Goal: Complete application form: Complete application form

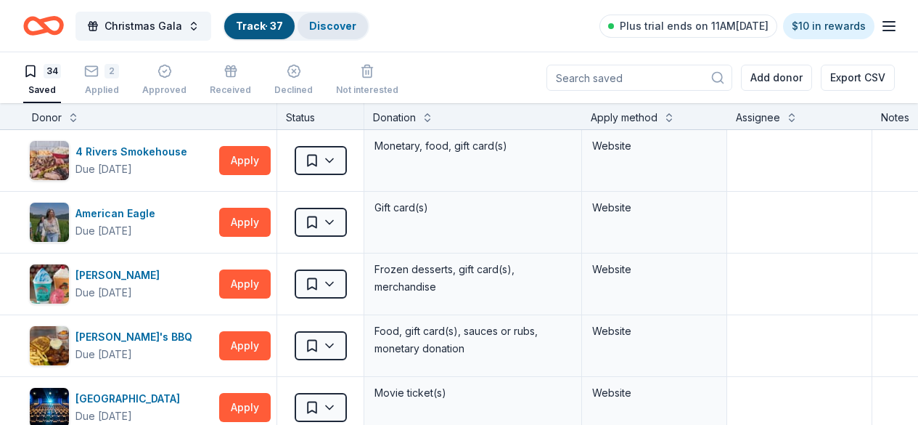
click at [335, 27] on link "Discover" at bounding box center [332, 26] width 47 height 12
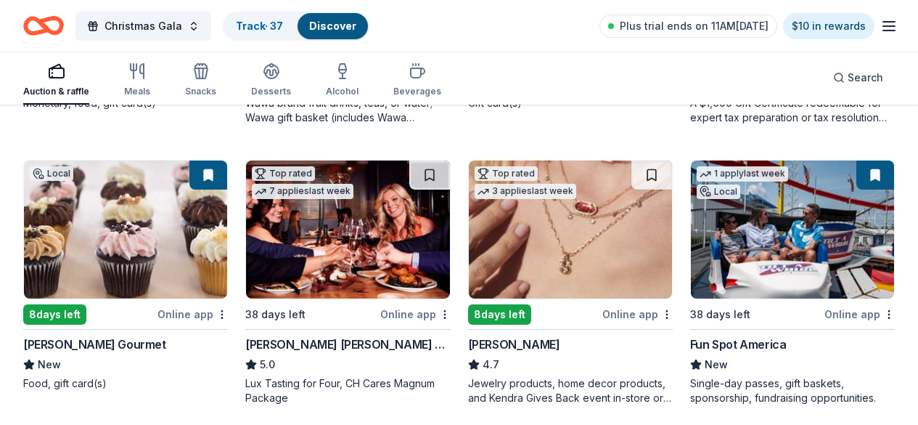
scroll to position [726, 0]
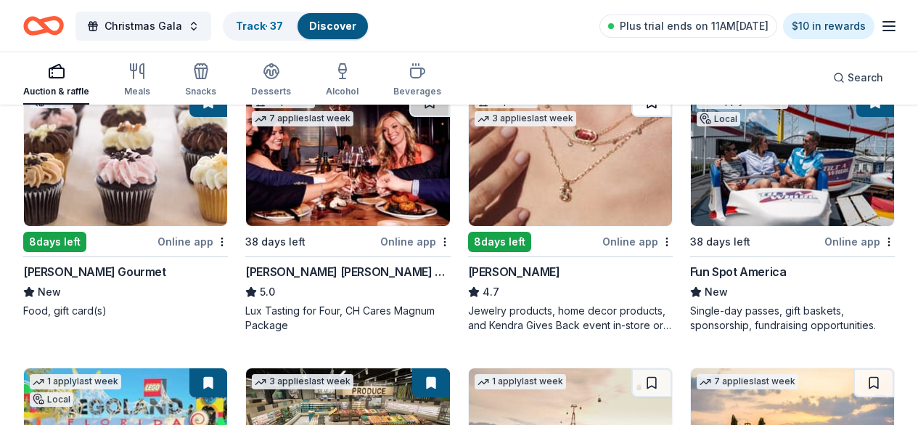
click at [631, 117] on button at bounding box center [651, 102] width 41 height 29
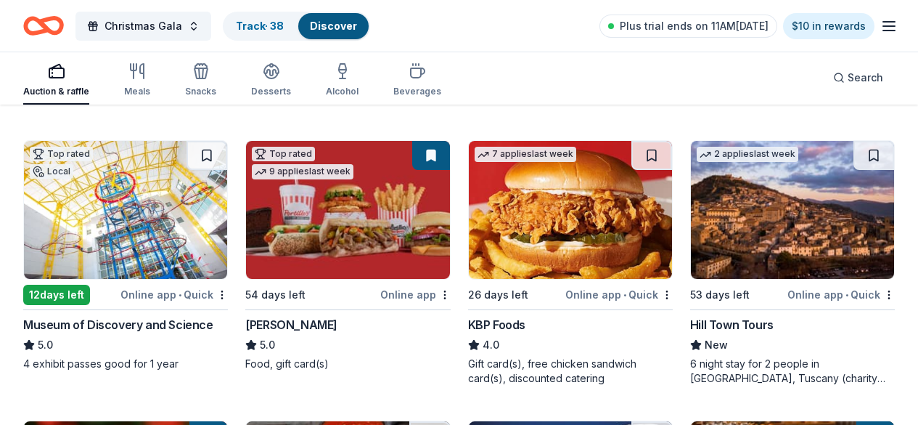
scroll to position [1524, 0]
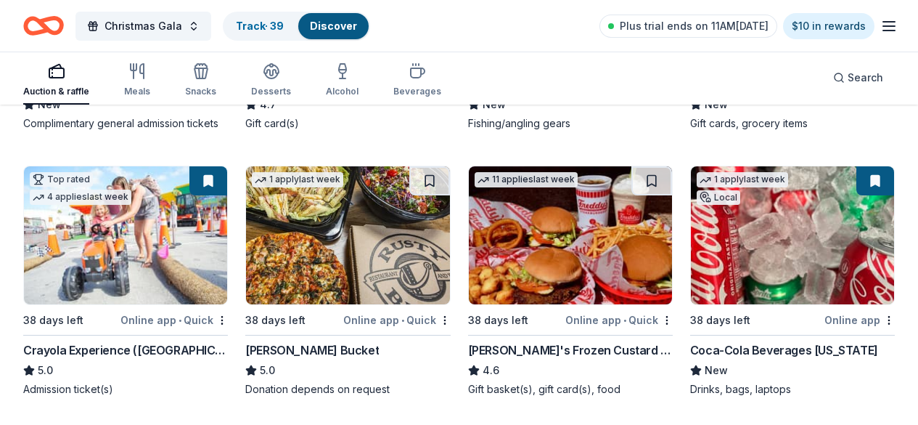
scroll to position [2386, 0]
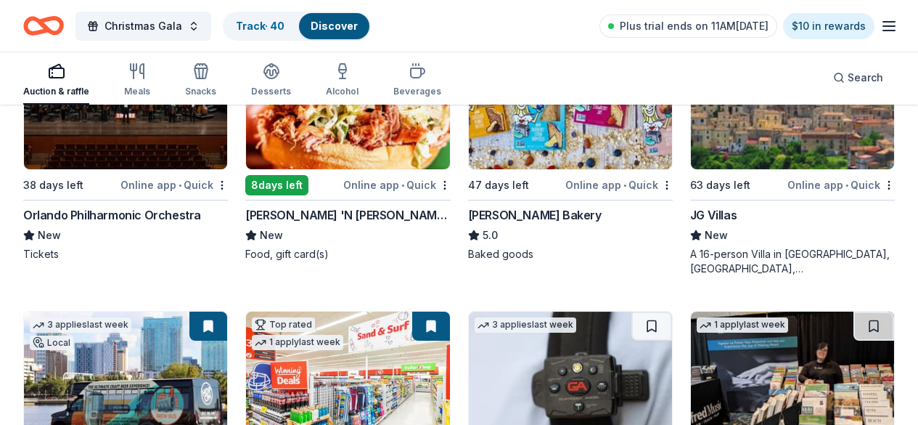
scroll to position [2677, 0]
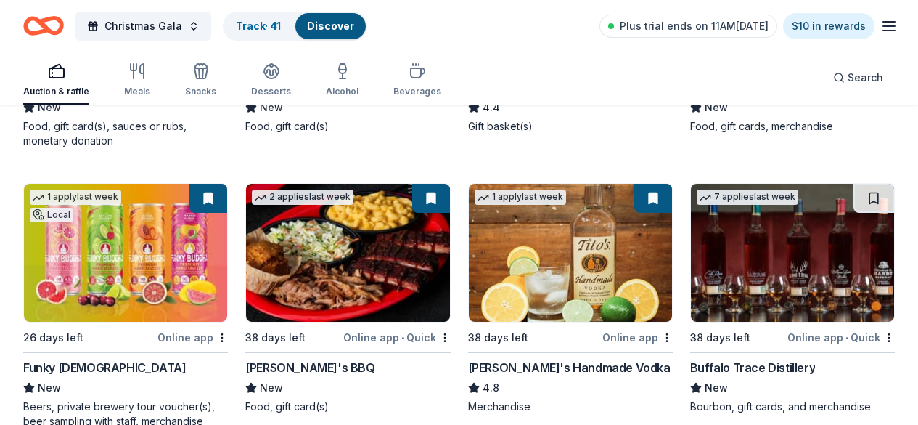
scroll to position [3475, 0]
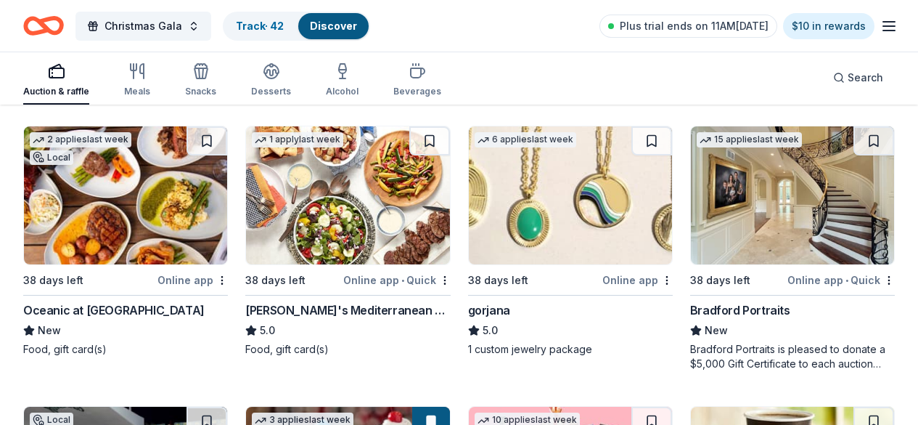
scroll to position [3765, 0]
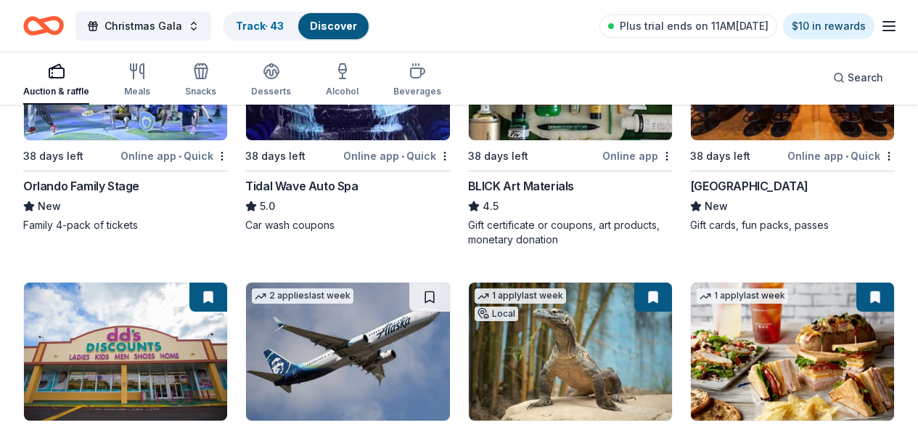
scroll to position [4337, 0]
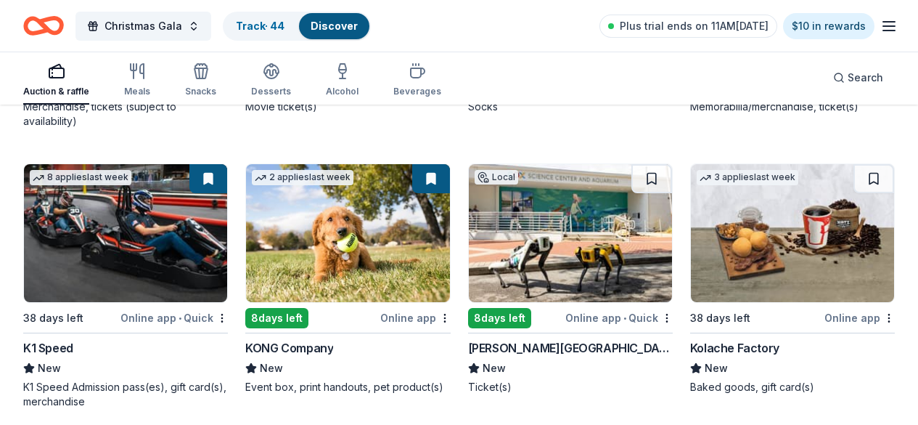
scroll to position [5426, 0]
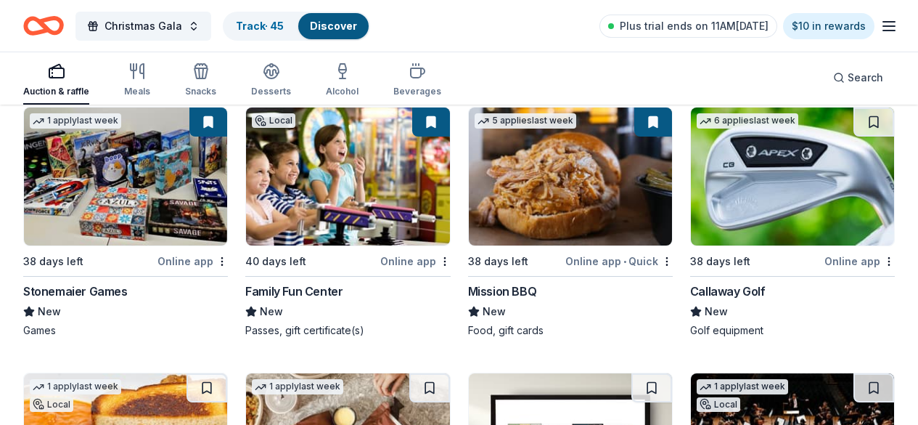
scroll to position [5716, 0]
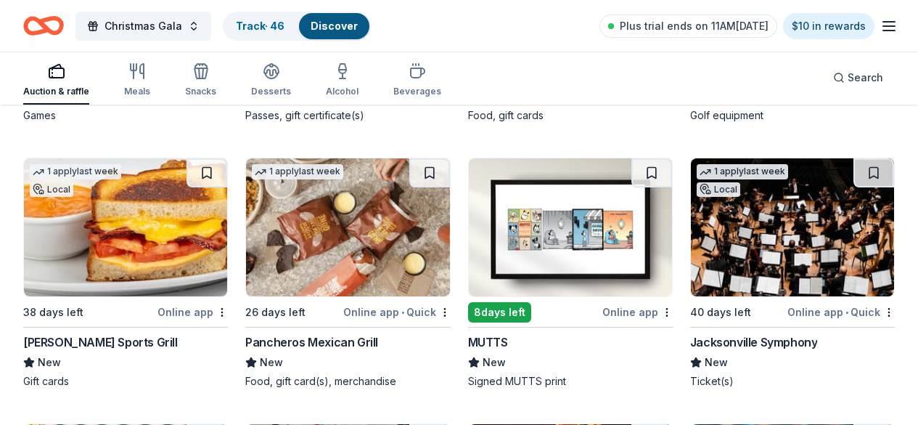
scroll to position [5934, 0]
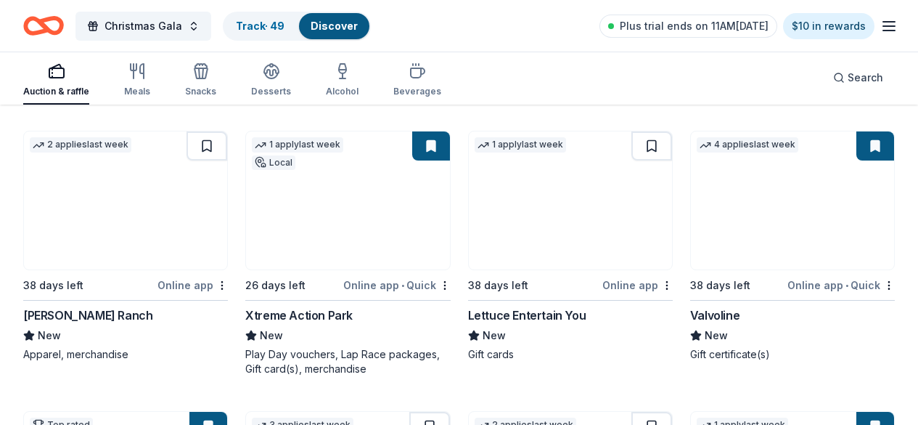
scroll to position [6515, 0]
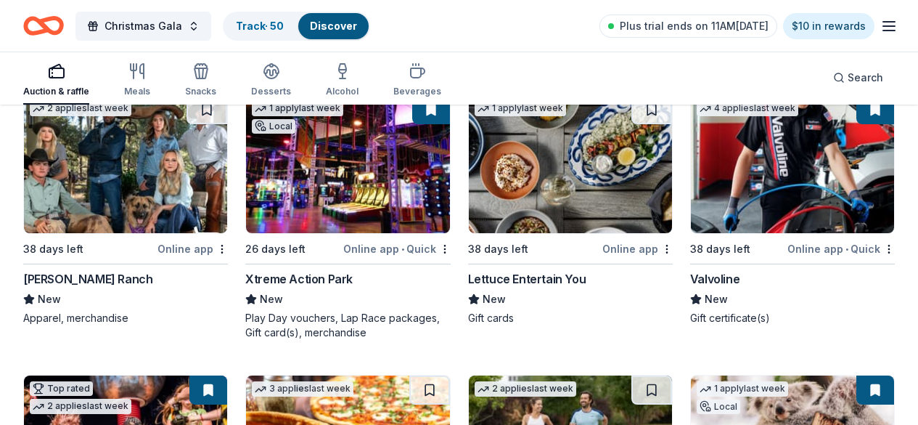
click at [279, 20] on link "Track · 50" at bounding box center [260, 26] width 48 height 12
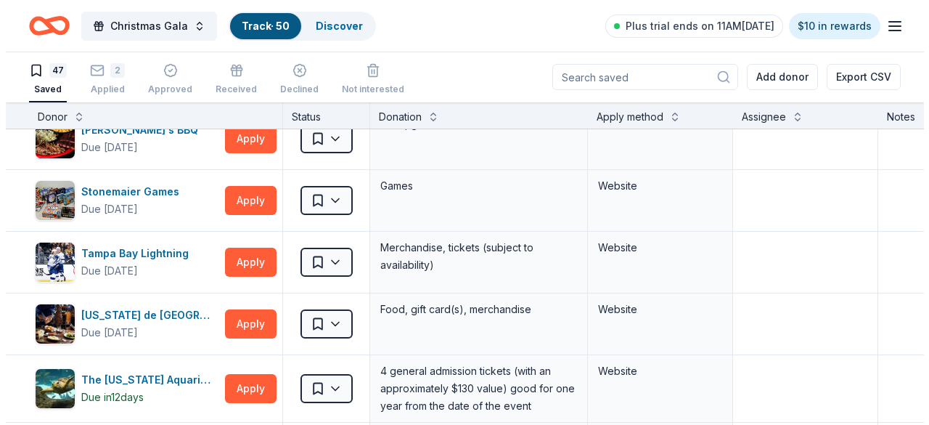
scroll to position [2032, 0]
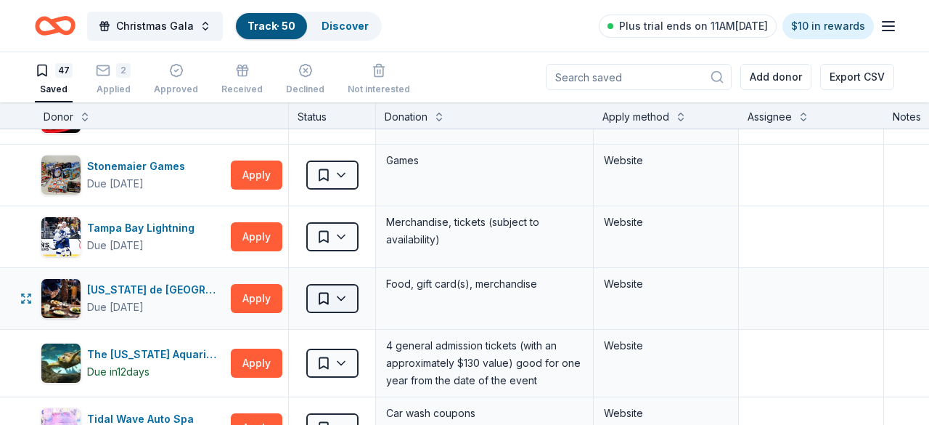
click at [343, 296] on html "Christmas Gala Track · 50 Discover Plus trial ends on 11AM[DATE] $10 in rewards…" at bounding box center [464, 211] width 929 height 425
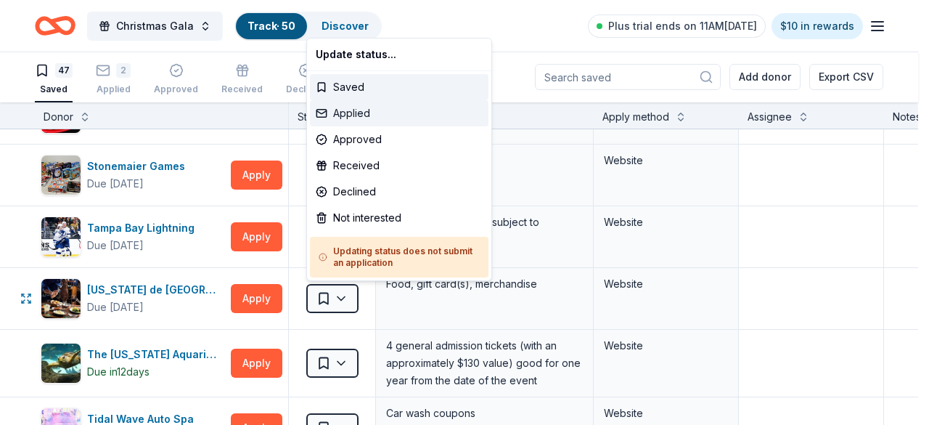
click at [359, 115] on div "Applied" at bounding box center [399, 113] width 179 height 26
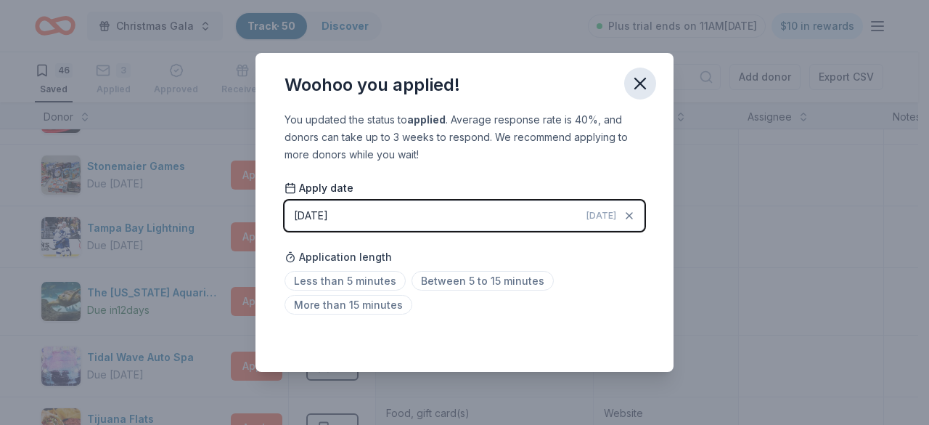
click at [640, 79] on icon "button" at bounding box center [640, 83] width 20 height 20
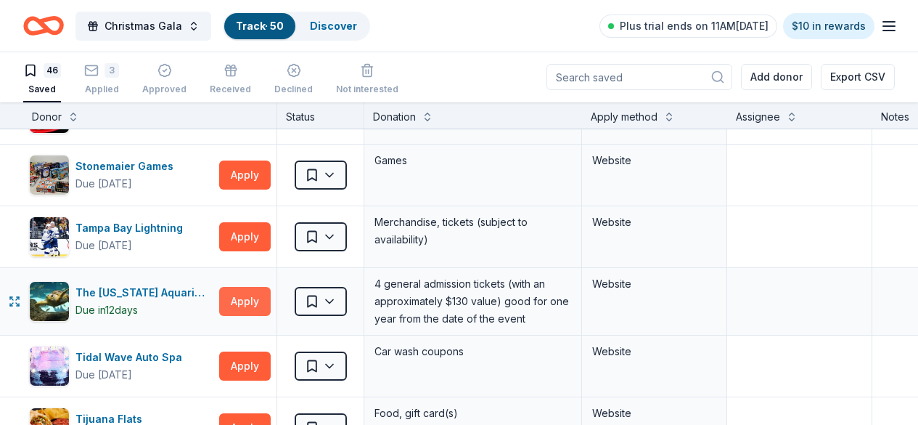
click at [258, 301] on button "Apply" at bounding box center [245, 301] width 52 height 29
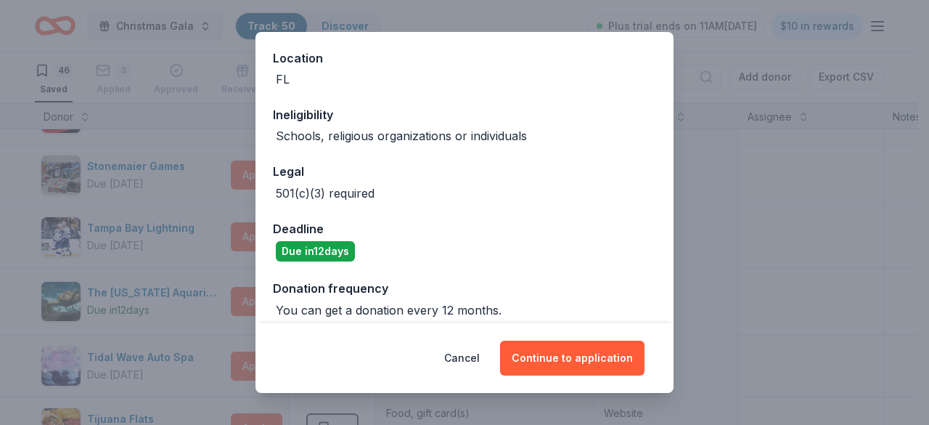
scroll to position [171, 0]
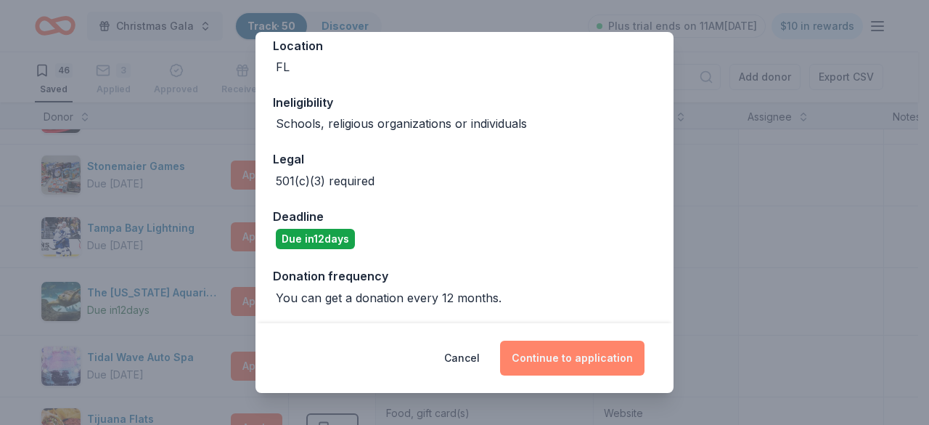
click at [560, 366] on button "Continue to application" at bounding box center [572, 357] width 144 height 35
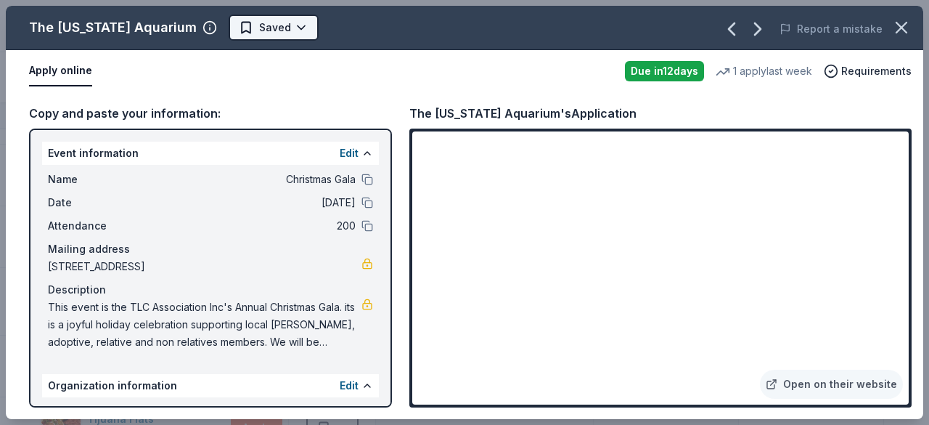
click at [273, 30] on html "Christmas Gala Track · 50 Discover Plus trial ends on 11AM[DATE] $10 in rewards…" at bounding box center [464, 211] width 929 height 425
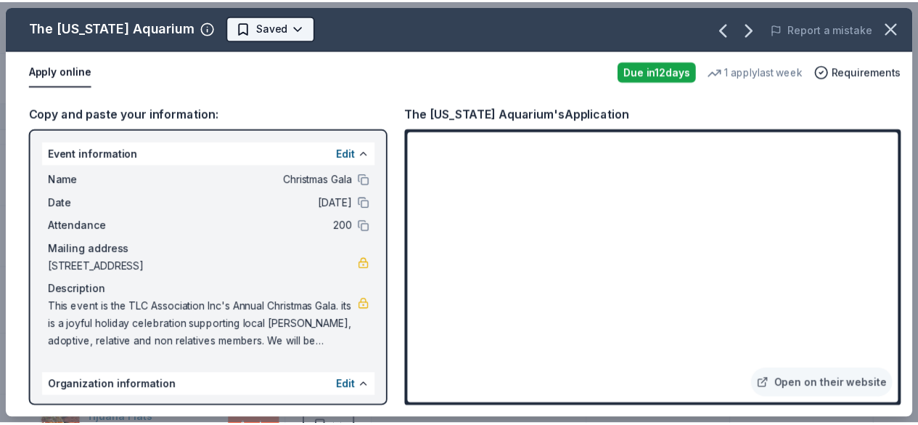
scroll to position [0, 0]
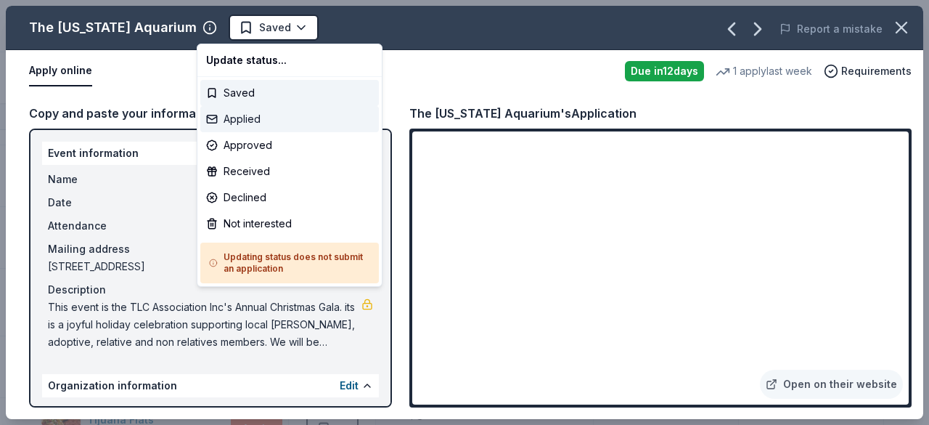
click at [266, 121] on div "Applied" at bounding box center [289, 119] width 179 height 26
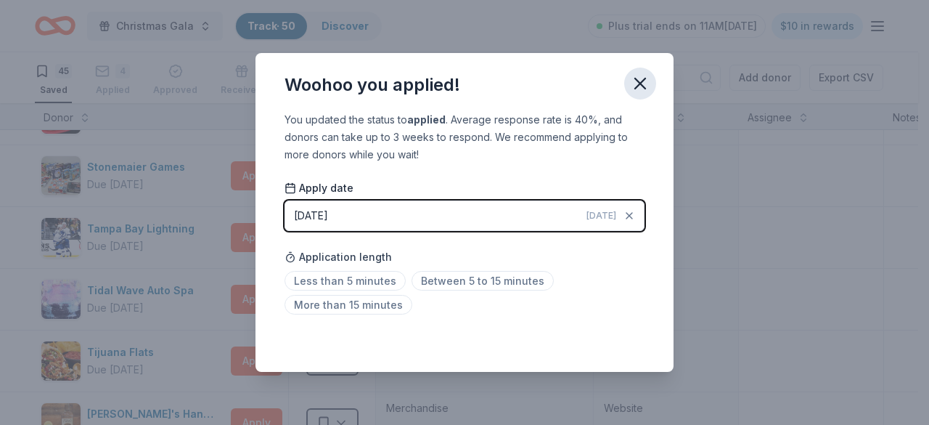
click at [631, 78] on icon "button" at bounding box center [640, 83] width 20 height 20
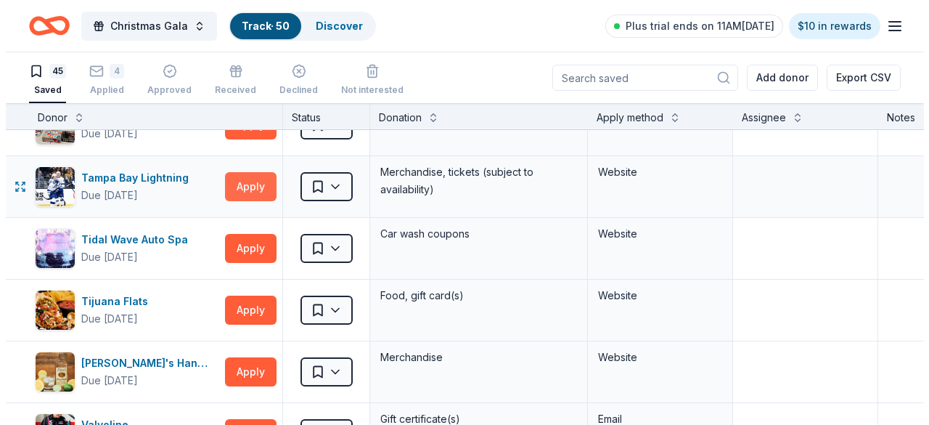
scroll to position [2105, 0]
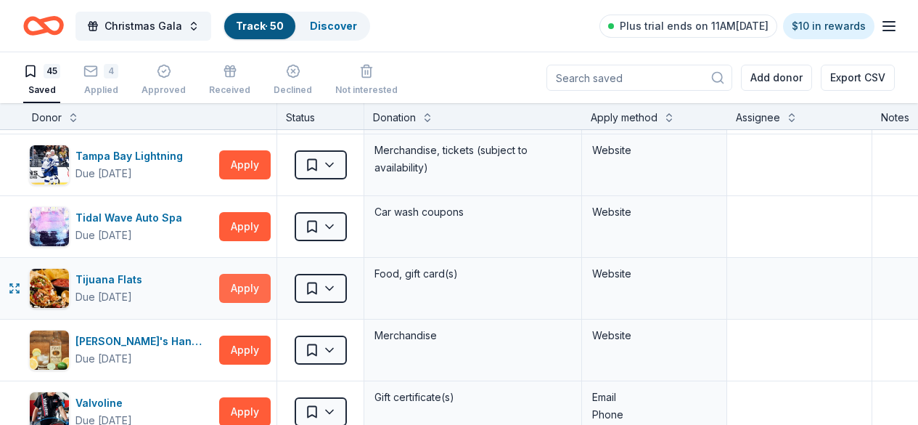
click at [266, 291] on button "Apply" at bounding box center [245, 288] width 52 height 29
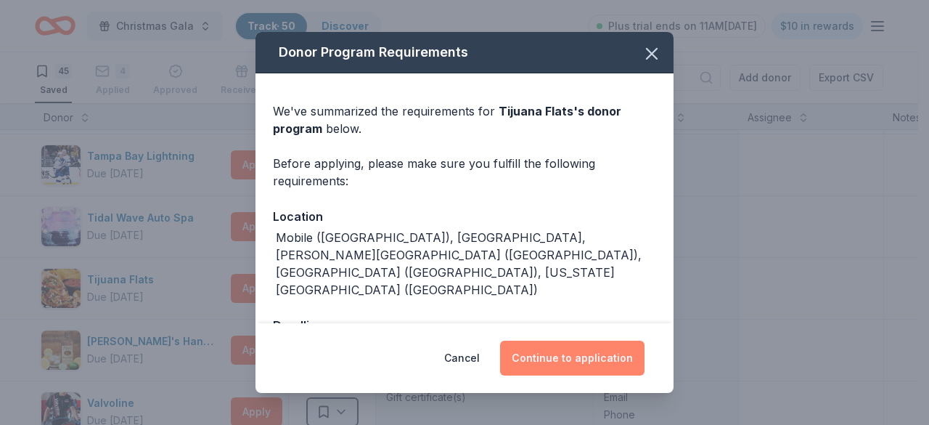
click at [561, 351] on button "Continue to application" at bounding box center [572, 357] width 144 height 35
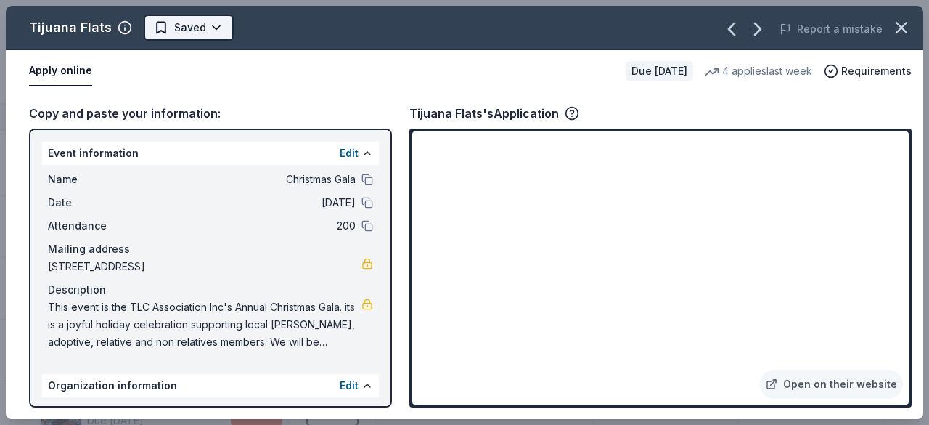
click at [201, 36] on html "Christmas Gala Track · 50 Discover Plus trial ends on 11AM[DATE] $10 in rewards…" at bounding box center [464, 212] width 929 height 425
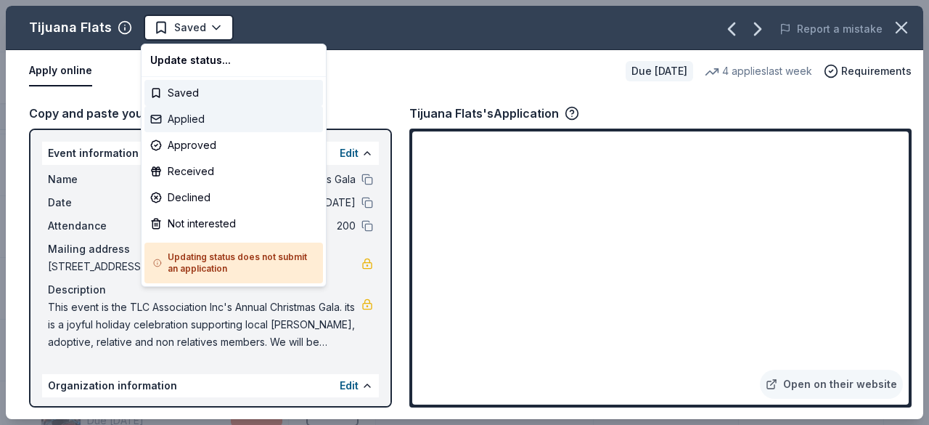
click at [200, 124] on div "Applied" at bounding box center [233, 119] width 179 height 26
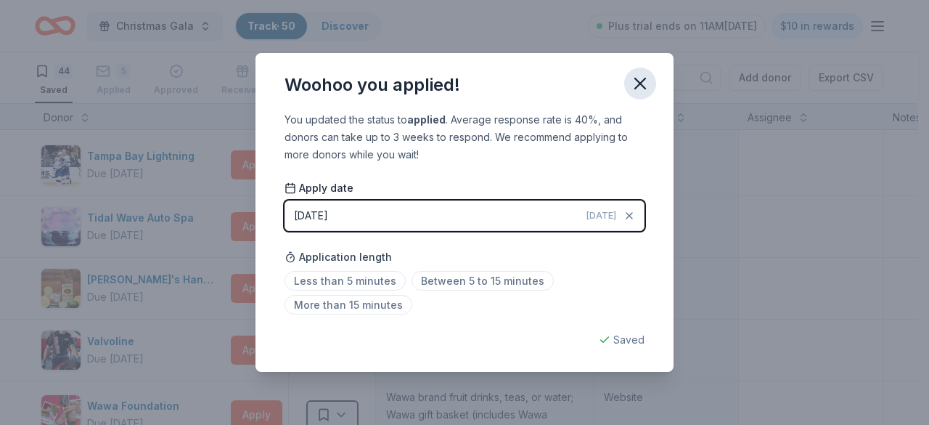
click at [637, 81] on icon "button" at bounding box center [640, 83] width 10 height 10
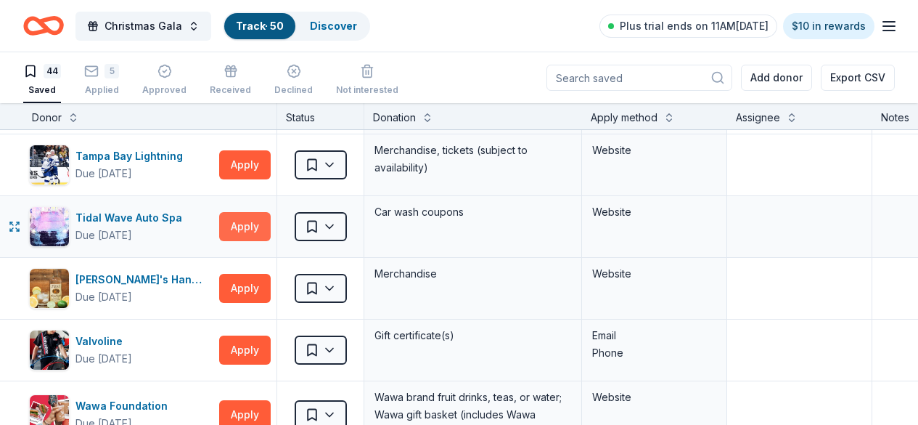
click at [262, 221] on button "Apply" at bounding box center [245, 226] width 52 height 29
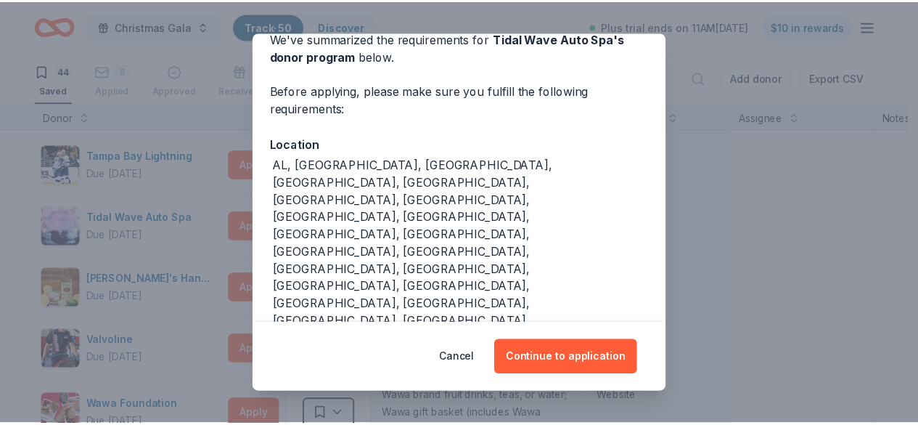
scroll to position [145, 0]
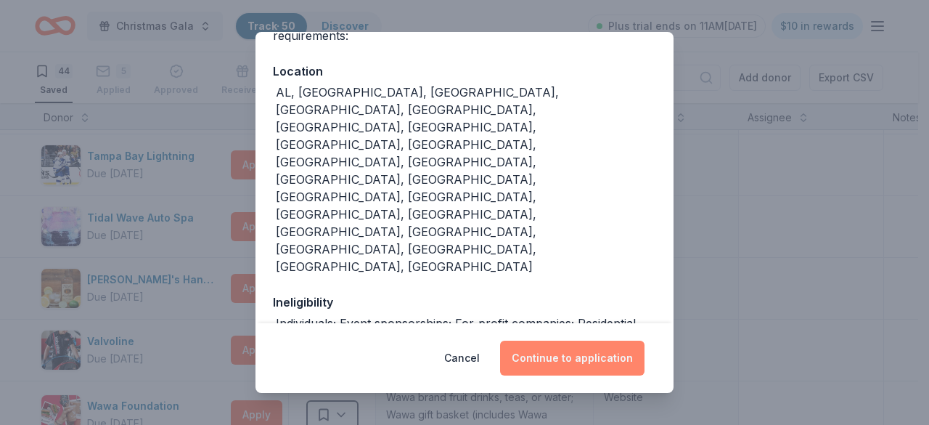
click at [563, 361] on button "Continue to application" at bounding box center [572, 357] width 144 height 35
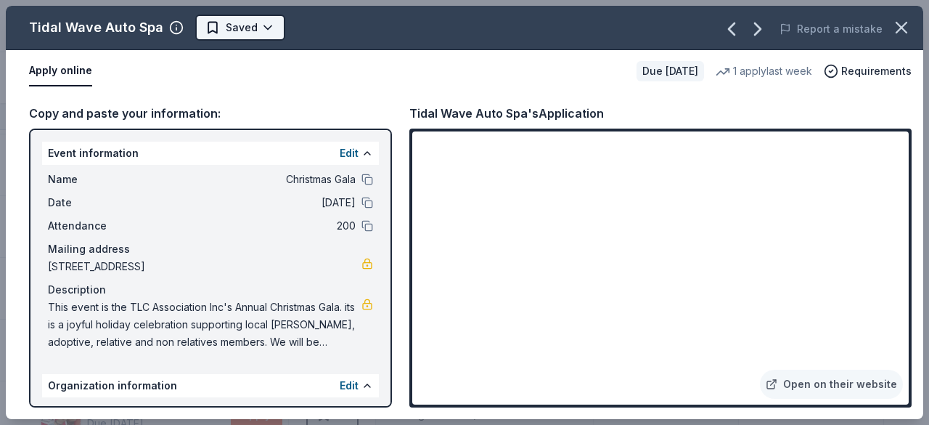
click at [242, 27] on html "Christmas Gala Track · 50 Discover Plus trial ends on 11AM[DATE] $10 in rewards…" at bounding box center [464, 212] width 929 height 425
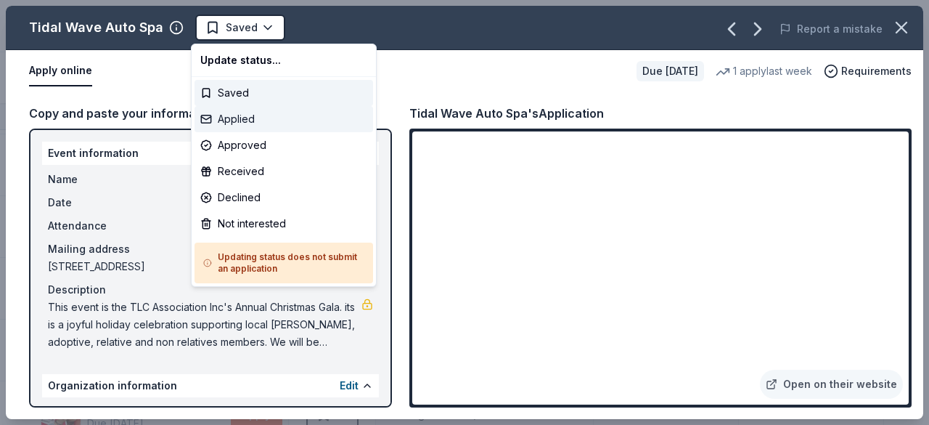
click at [240, 115] on div "Applied" at bounding box center [284, 119] width 179 height 26
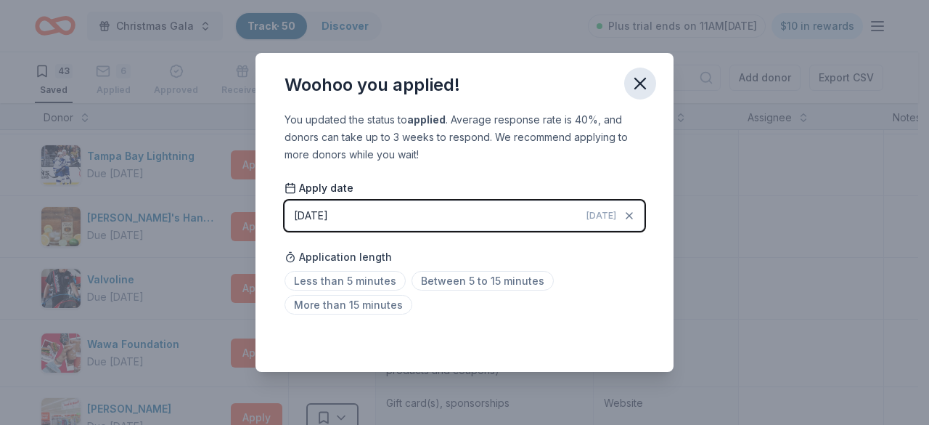
click at [644, 86] on icon "button" at bounding box center [640, 83] width 10 height 10
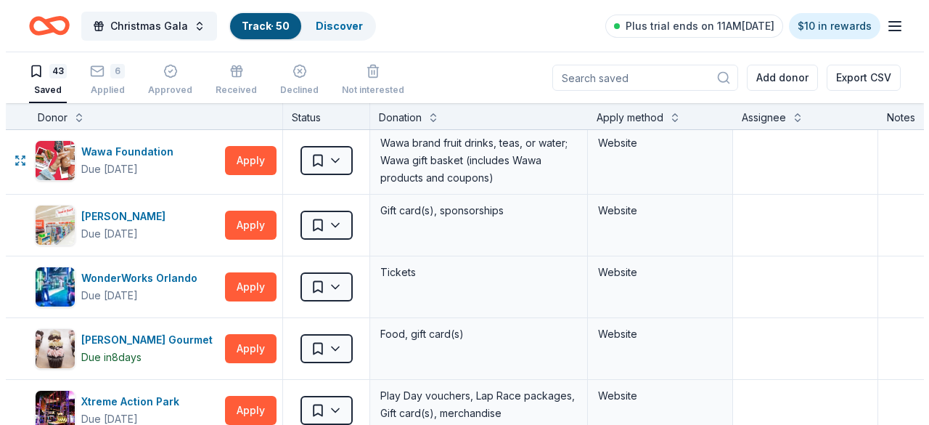
scroll to position [2323, 0]
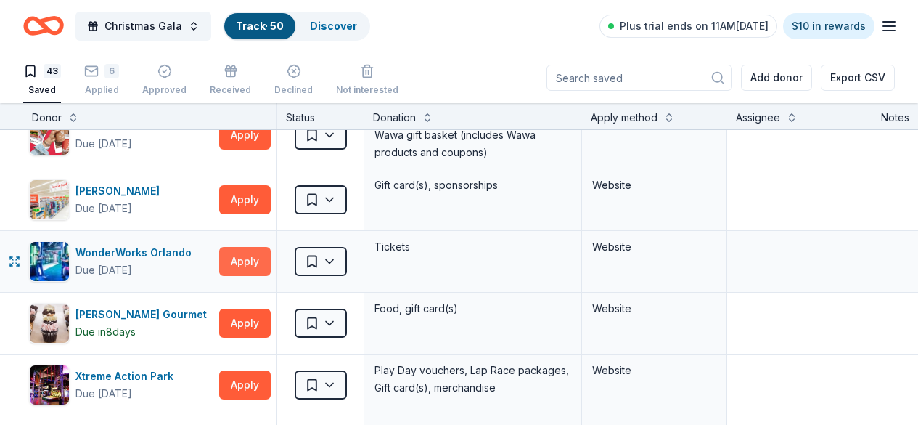
click at [247, 263] on button "Apply" at bounding box center [245, 261] width 52 height 29
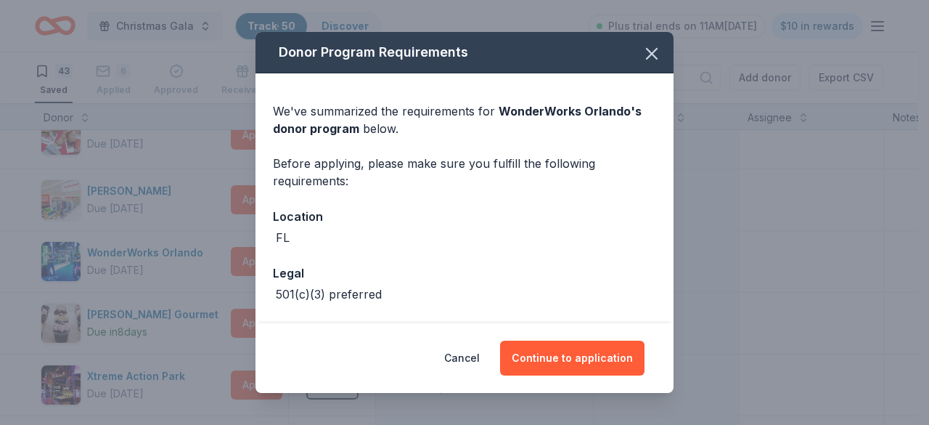
scroll to position [57, 0]
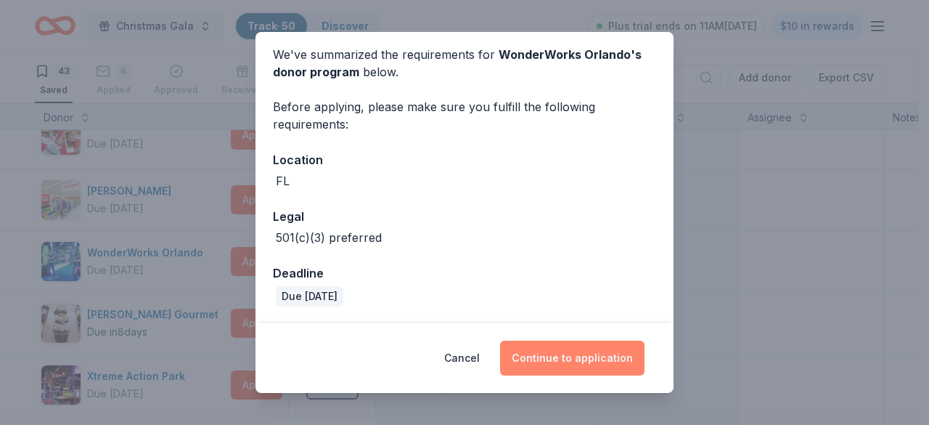
click at [579, 353] on button "Continue to application" at bounding box center [572, 357] width 144 height 35
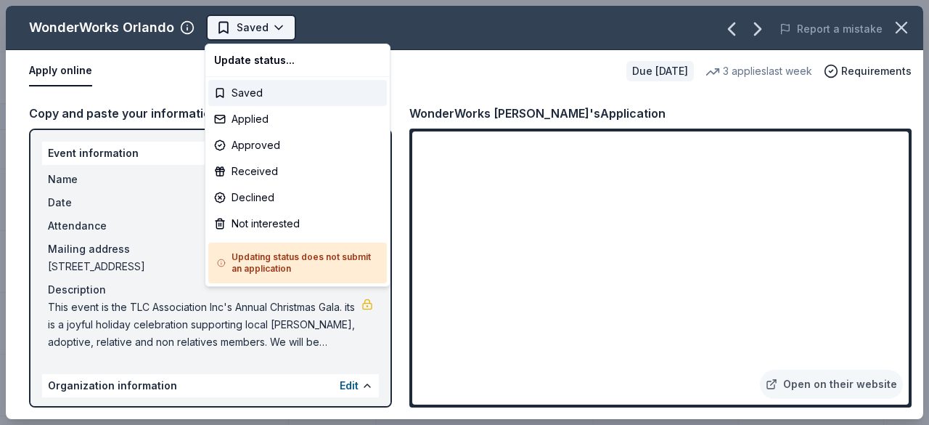
click at [262, 20] on html "Christmas Gala Track · 50 Discover Plus trial ends on 11AM[DATE] $10 in rewards…" at bounding box center [464, 212] width 929 height 425
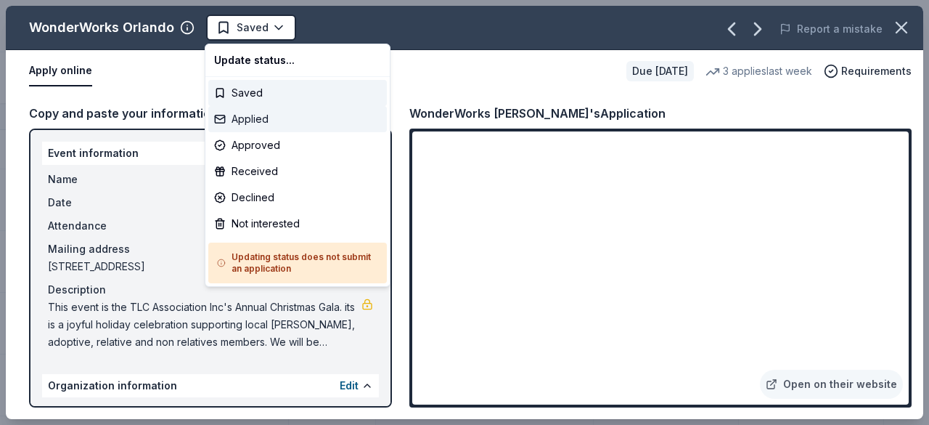
click at [269, 118] on div "Applied" at bounding box center [297, 119] width 179 height 26
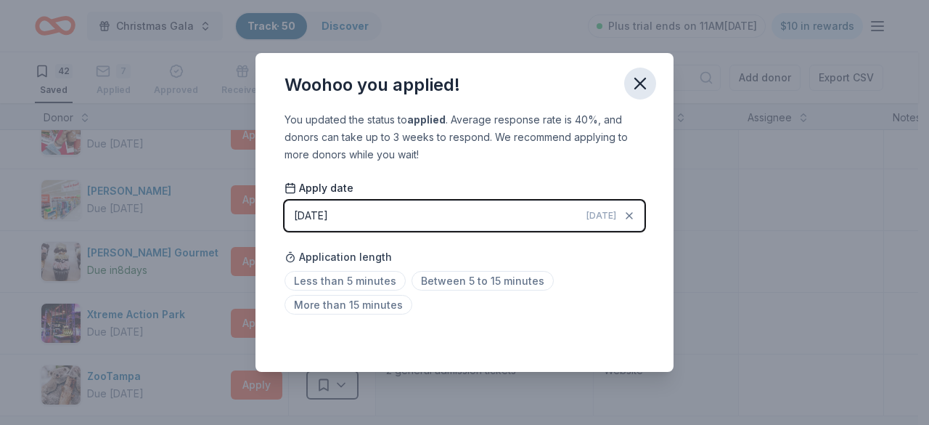
click at [639, 78] on icon "button" at bounding box center [640, 83] width 20 height 20
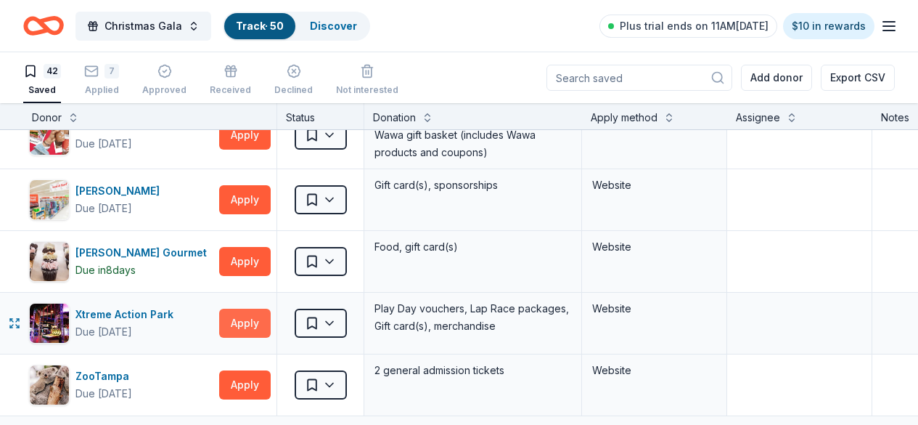
click at [263, 324] on button "Apply" at bounding box center [245, 322] width 52 height 29
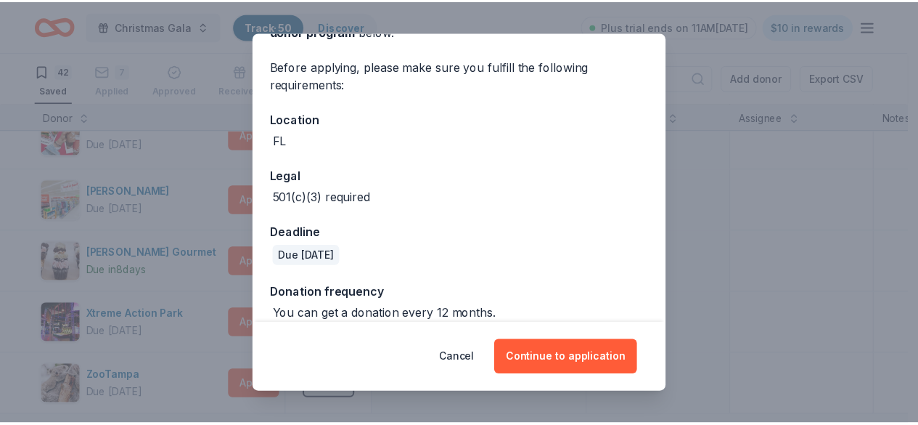
scroll to position [114, 0]
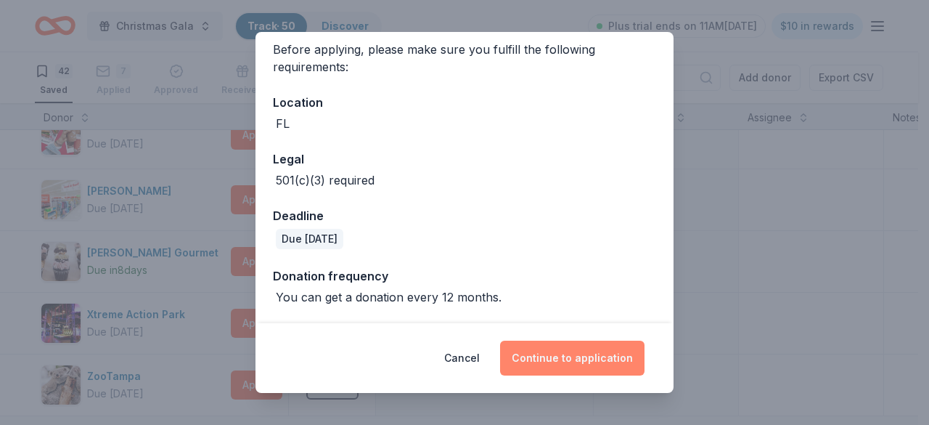
click at [573, 357] on button "Continue to application" at bounding box center [572, 357] width 144 height 35
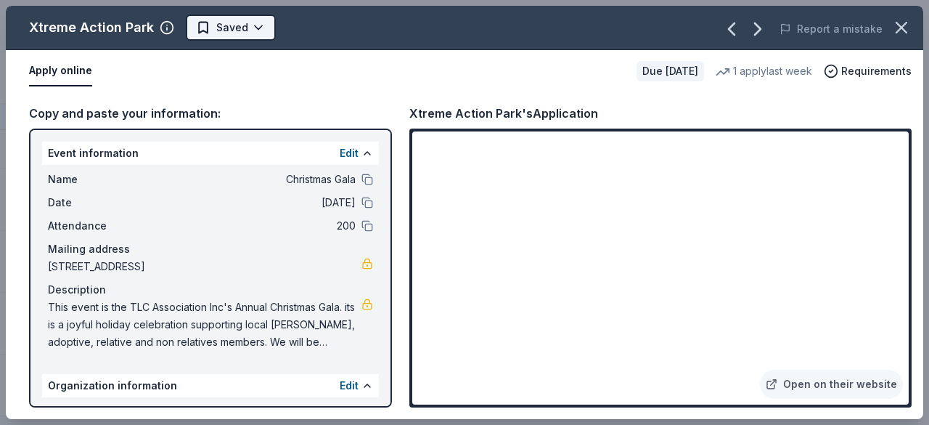
click at [234, 26] on html "Christmas Gala Track · 50 Discover Plus trial ends on 11AM[DATE] $10 in rewards…" at bounding box center [464, 212] width 929 height 425
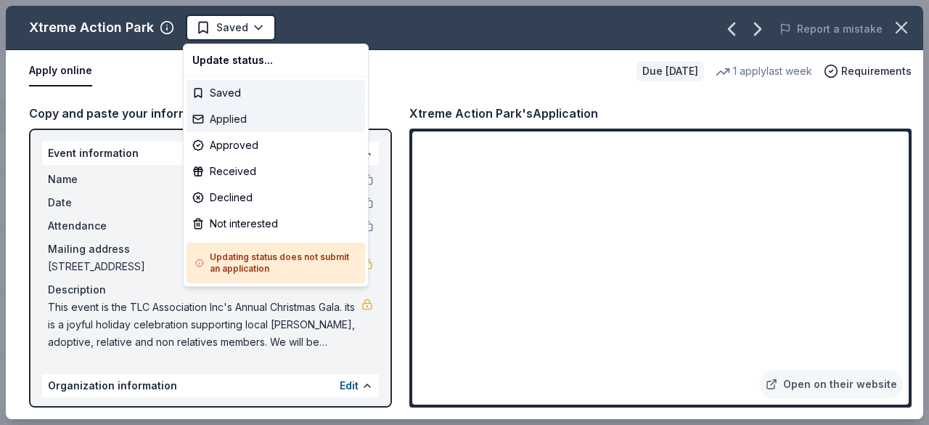
click at [235, 124] on div "Applied" at bounding box center [276, 119] width 179 height 26
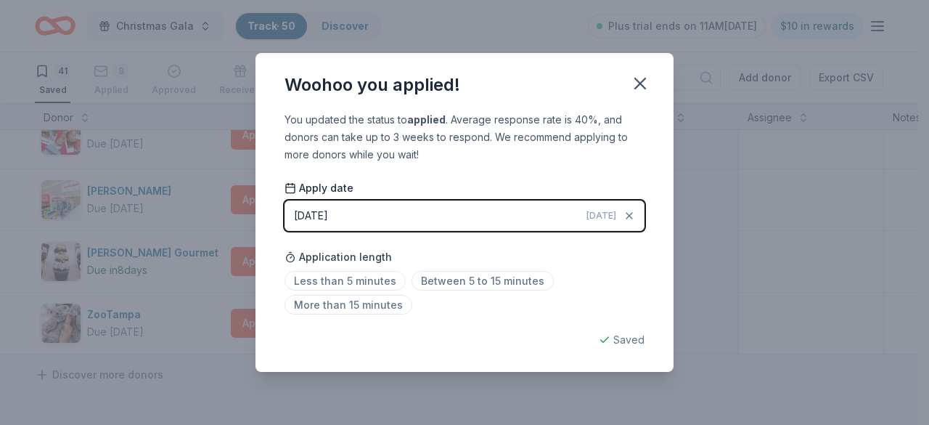
click at [624, 76] on div "Woohoo you applied!" at bounding box center [464, 82] width 418 height 58
click at [627, 78] on button "button" at bounding box center [640, 83] width 32 height 32
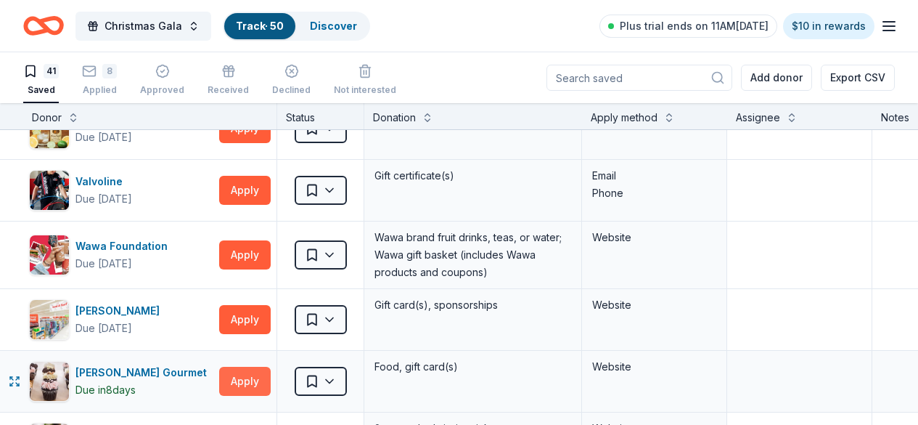
scroll to position [2177, 0]
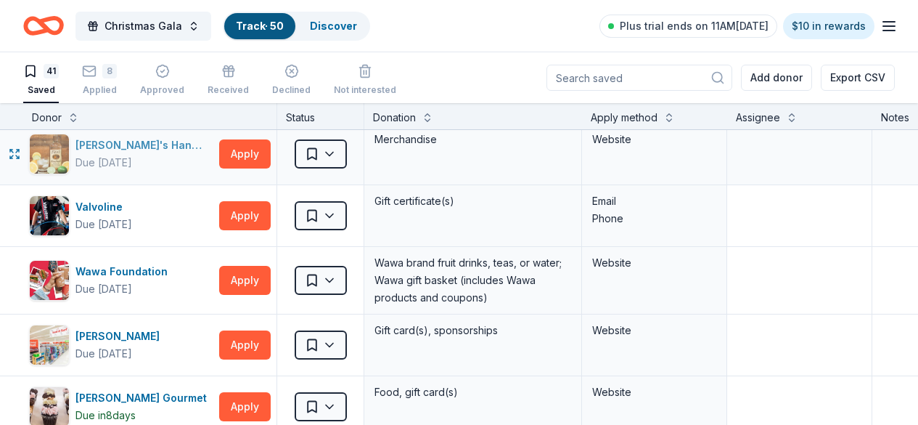
click at [110, 165] on div "Due [DATE]" at bounding box center [103, 162] width 57 height 17
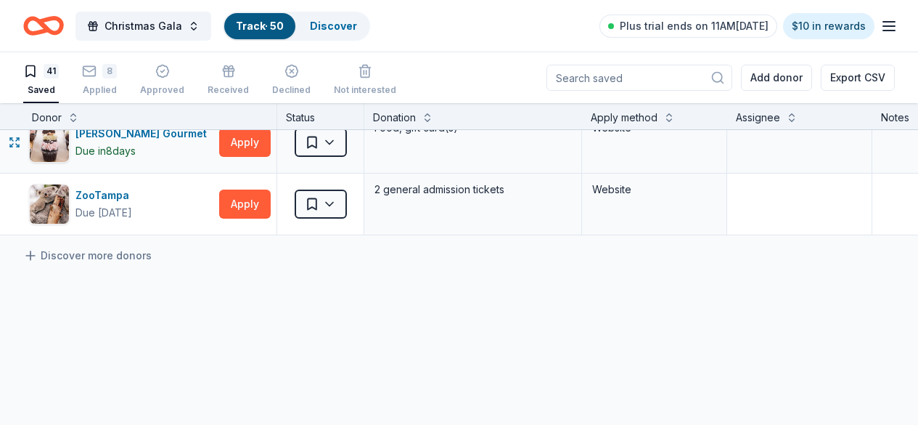
scroll to position [2468, 0]
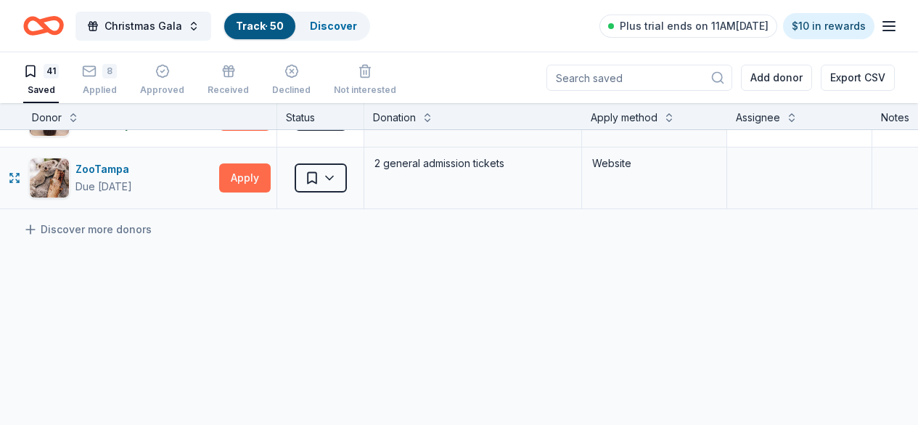
click at [258, 174] on button "Apply" at bounding box center [245, 177] width 52 height 29
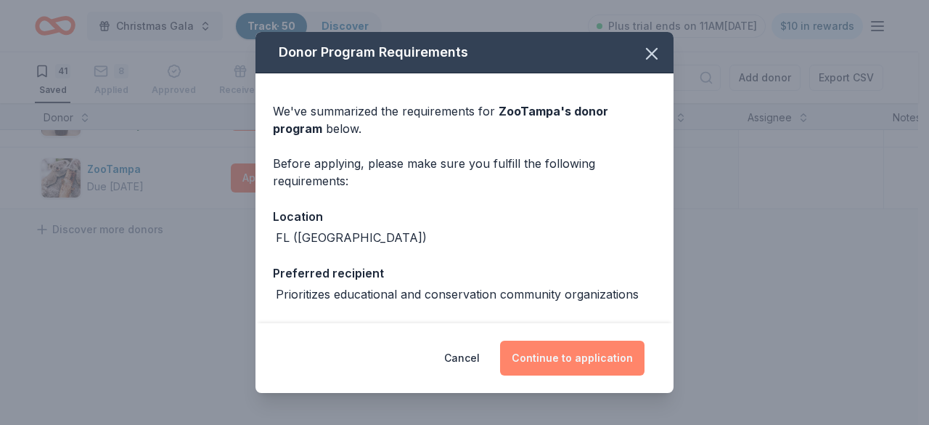
click at [576, 356] on button "Continue to application" at bounding box center [572, 357] width 144 height 35
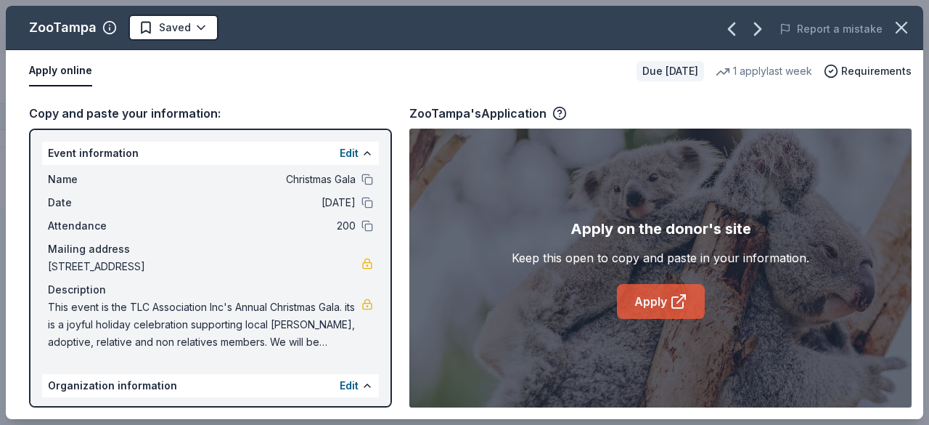
click at [663, 298] on link "Apply" at bounding box center [661, 301] width 88 height 35
click at [203, 23] on html "Christmas Gala Track · 50 Discover Plus trial ends on 11AM[DATE] $10 in rewards…" at bounding box center [464, 212] width 929 height 425
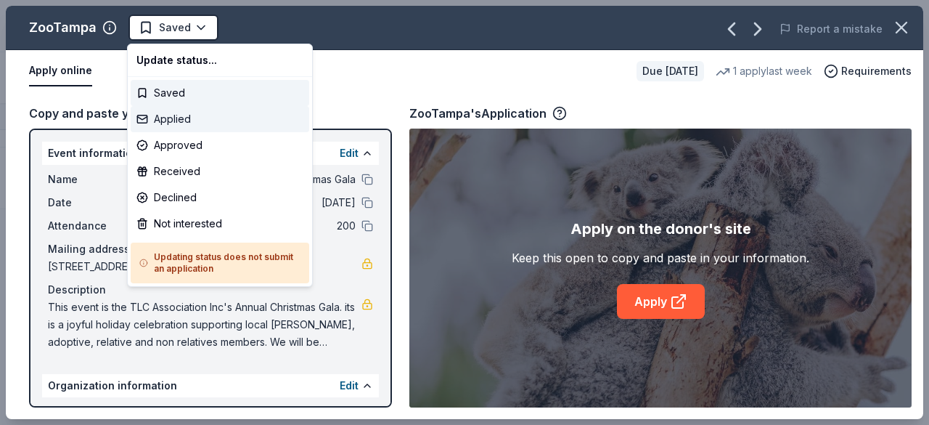
click at [198, 120] on div "Applied" at bounding box center [220, 119] width 179 height 26
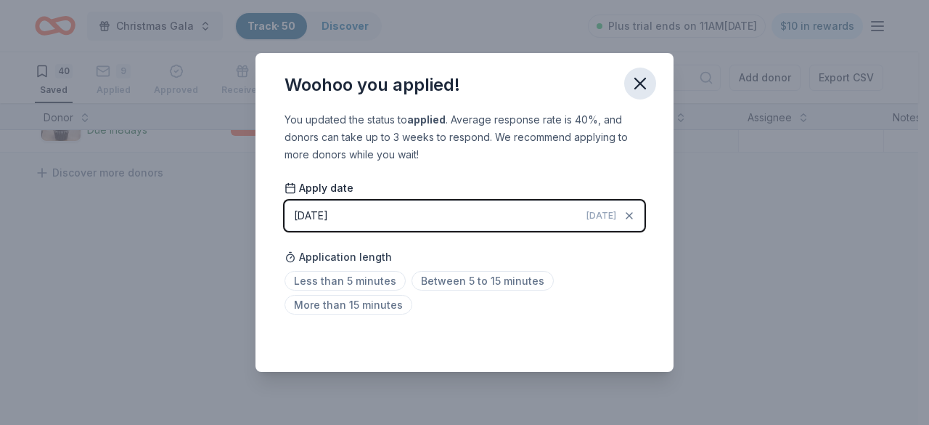
drag, startPoint x: 639, startPoint y: 75, endPoint x: 660, endPoint y: 57, distance: 27.2
click at [639, 75] on icon "button" at bounding box center [640, 83] width 20 height 20
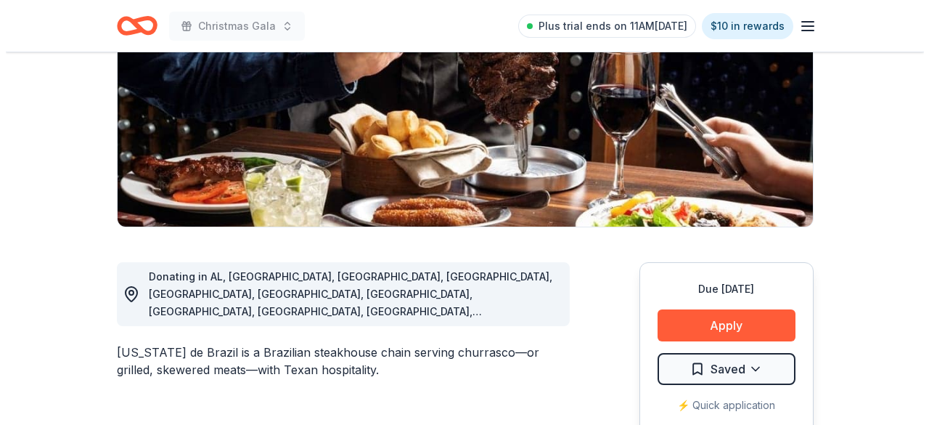
scroll to position [218, 0]
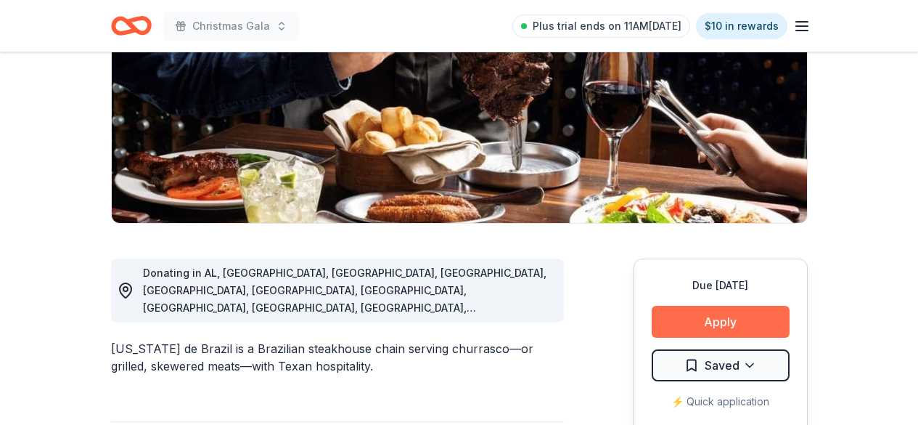
click at [709, 327] on button "Apply" at bounding box center [721, 322] width 138 height 32
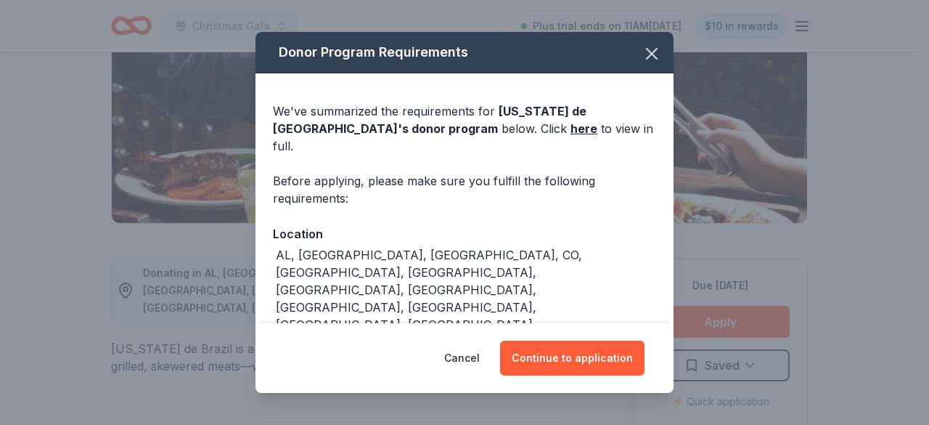
scroll to position [17, 0]
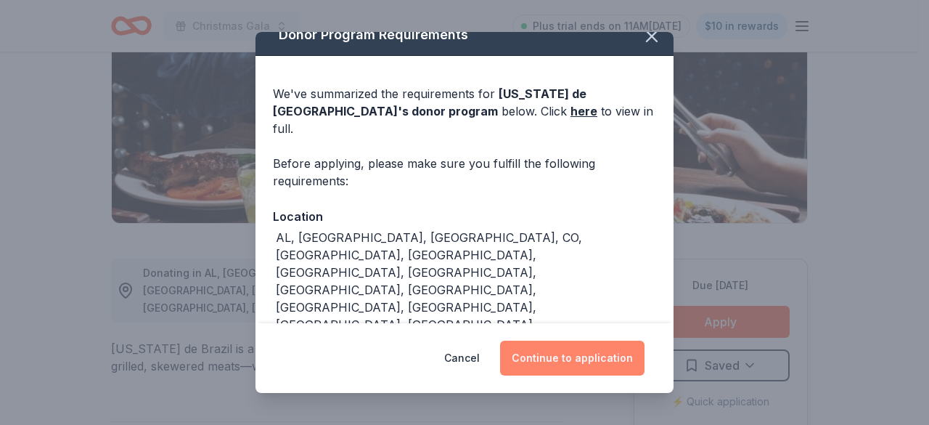
click at [587, 350] on button "Continue to application" at bounding box center [572, 357] width 144 height 35
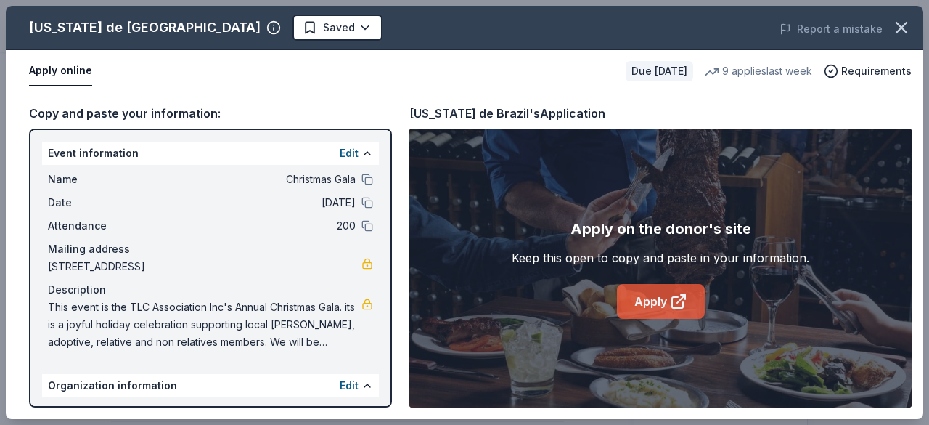
click at [668, 297] on link "Apply" at bounding box center [661, 301] width 88 height 35
